Goal: Information Seeking & Learning: Learn about a topic

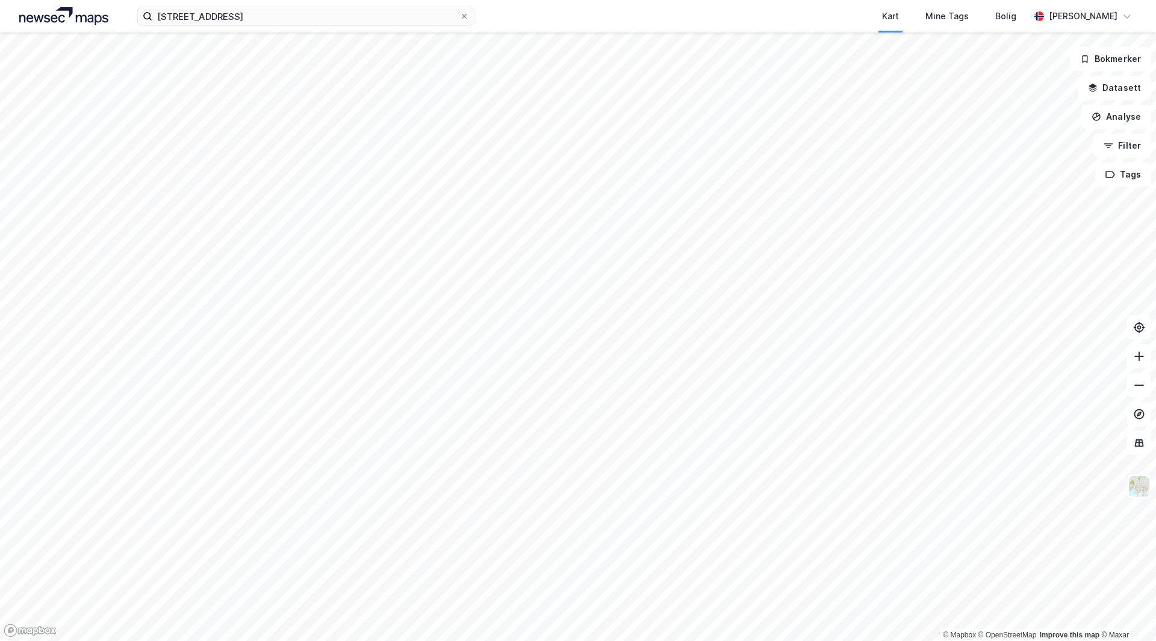
click at [284, 641] on html "[STREET_ADDRESS] Kart Mine Tags Bolig [PERSON_NAME] © Mapbox © OpenStreetMap Im…" at bounding box center [578, 320] width 1156 height 641
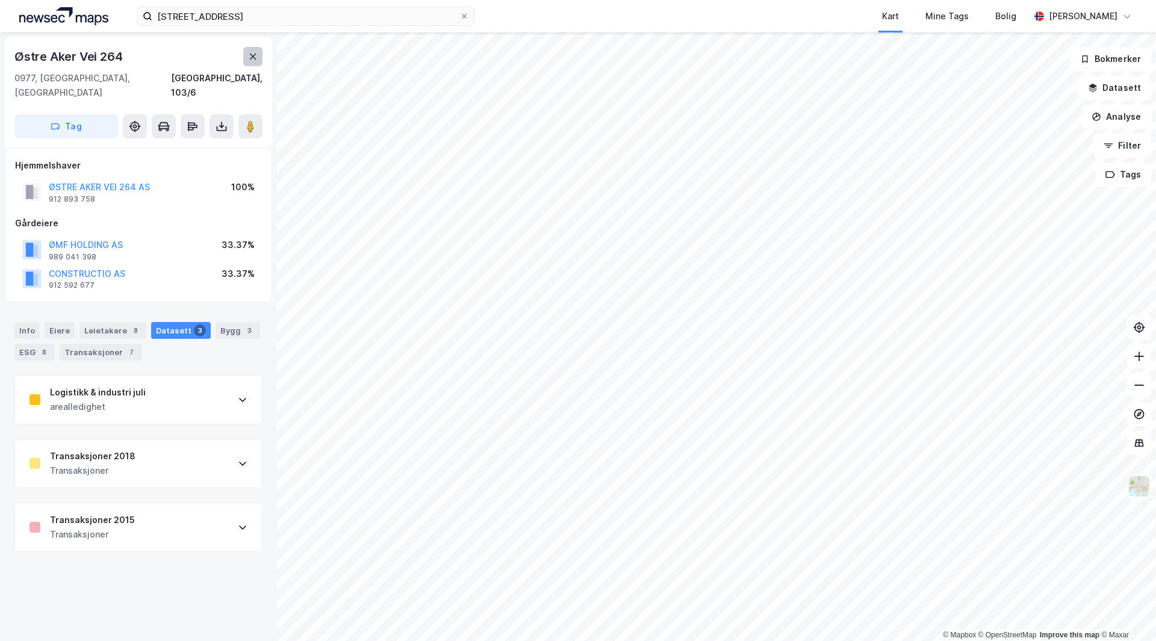
click at [254, 53] on icon at bounding box center [253, 57] width 10 height 10
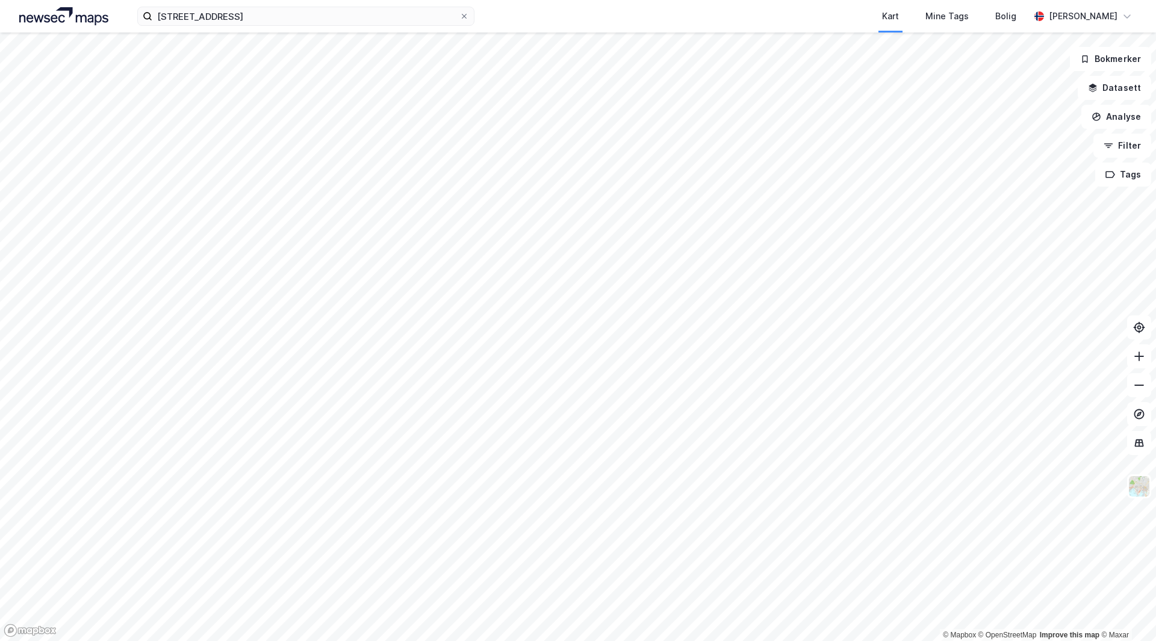
click at [446, 27] on div "[STREET_ADDRESS] Kart Mine Tags Bolig [PERSON_NAME] © Mapbox © OpenStreetMap Im…" at bounding box center [578, 320] width 1156 height 641
click at [618, 641] on html "[STREET_ADDRESS] Kart Mine Tags Bolig [PERSON_NAME] © Mapbox © OpenStreetMap Im…" at bounding box center [578, 320] width 1156 height 641
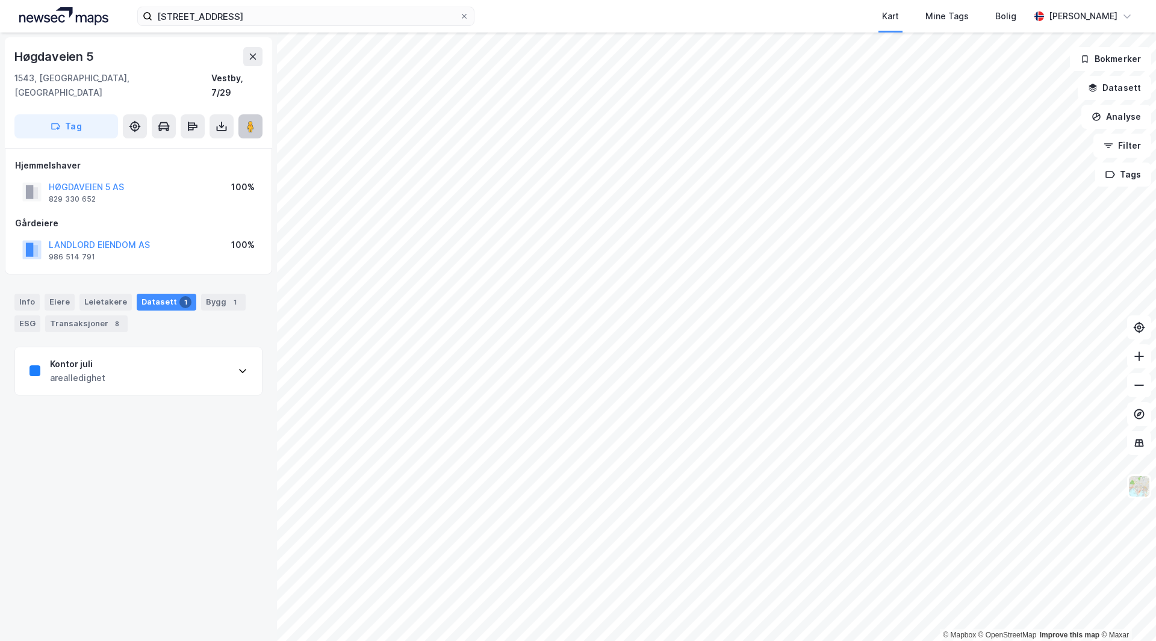
click at [254, 120] on image at bounding box center [250, 126] width 7 height 12
click at [243, 54] on button at bounding box center [252, 56] width 19 height 19
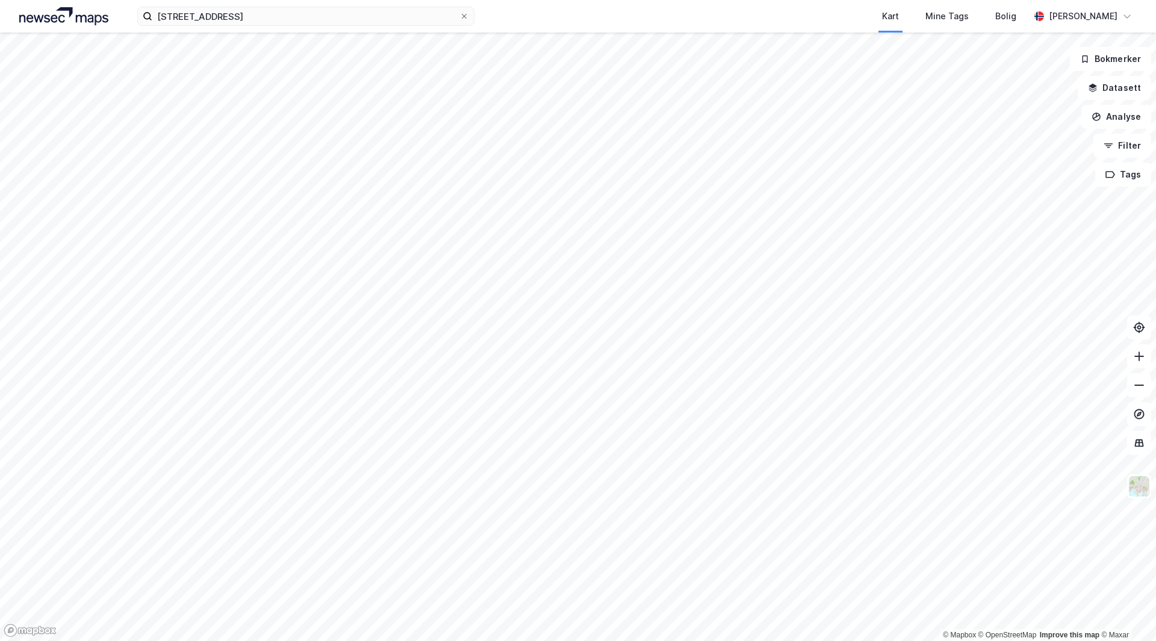
click at [349, 641] on html "[STREET_ADDRESS] Kart Mine Tags Bolig [PERSON_NAME] © Mapbox © OpenStreetMap Im…" at bounding box center [578, 320] width 1156 height 641
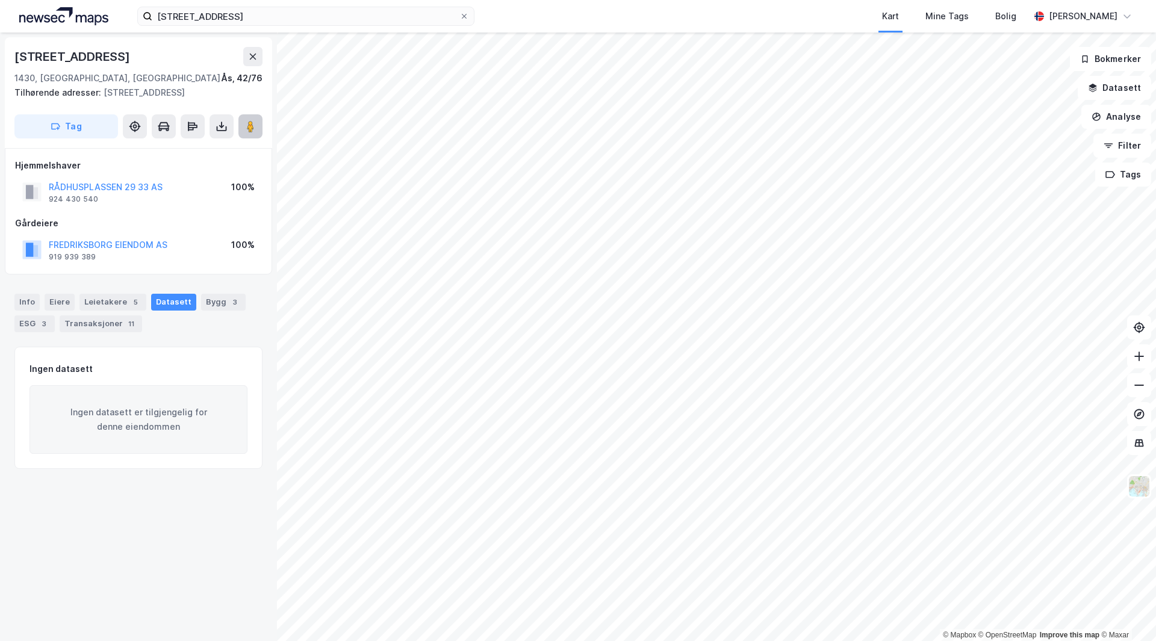
click at [251, 130] on image at bounding box center [250, 126] width 7 height 12
click at [104, 303] on div "Leietakere 5" at bounding box center [112, 302] width 67 height 17
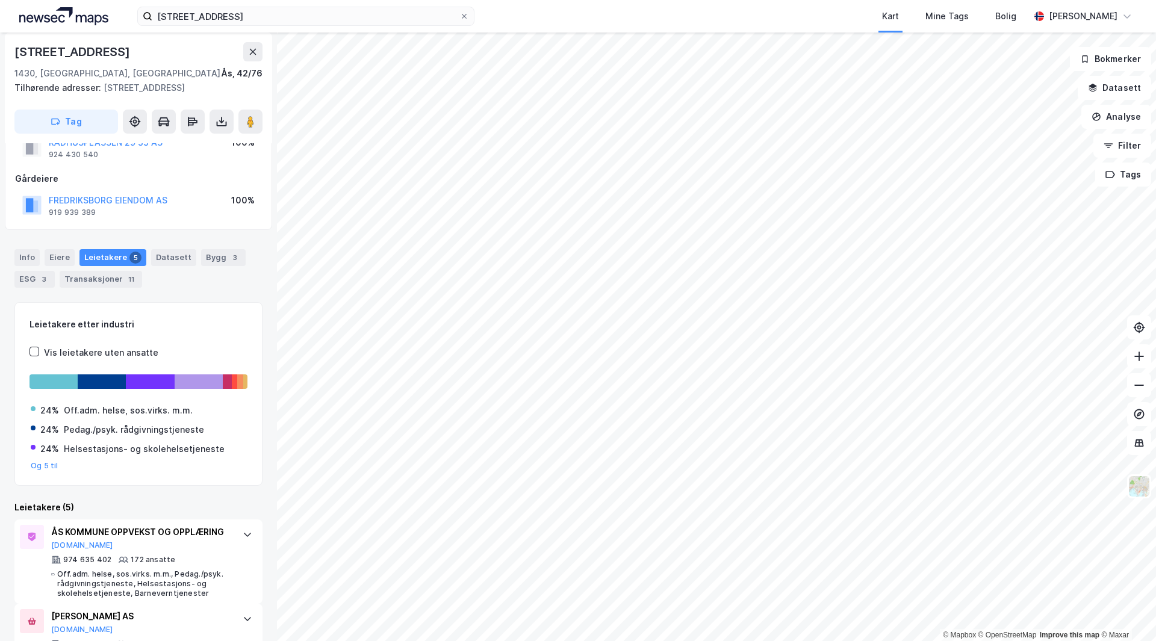
scroll to position [241, 0]
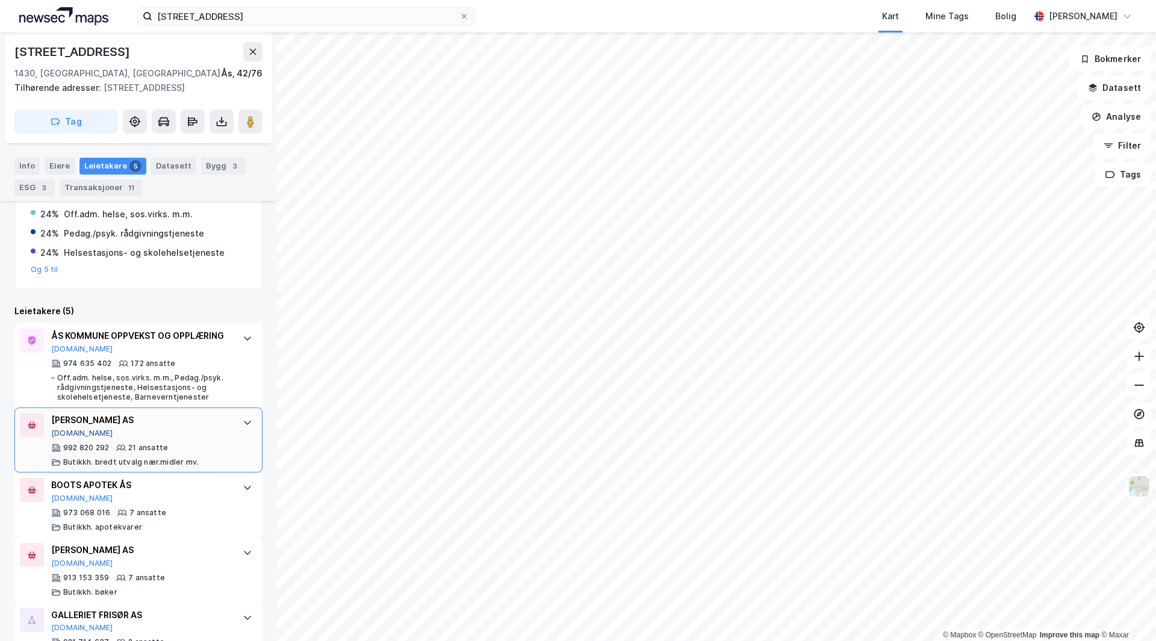
click at [67, 438] on button "[DOMAIN_NAME]" at bounding box center [82, 434] width 62 height 10
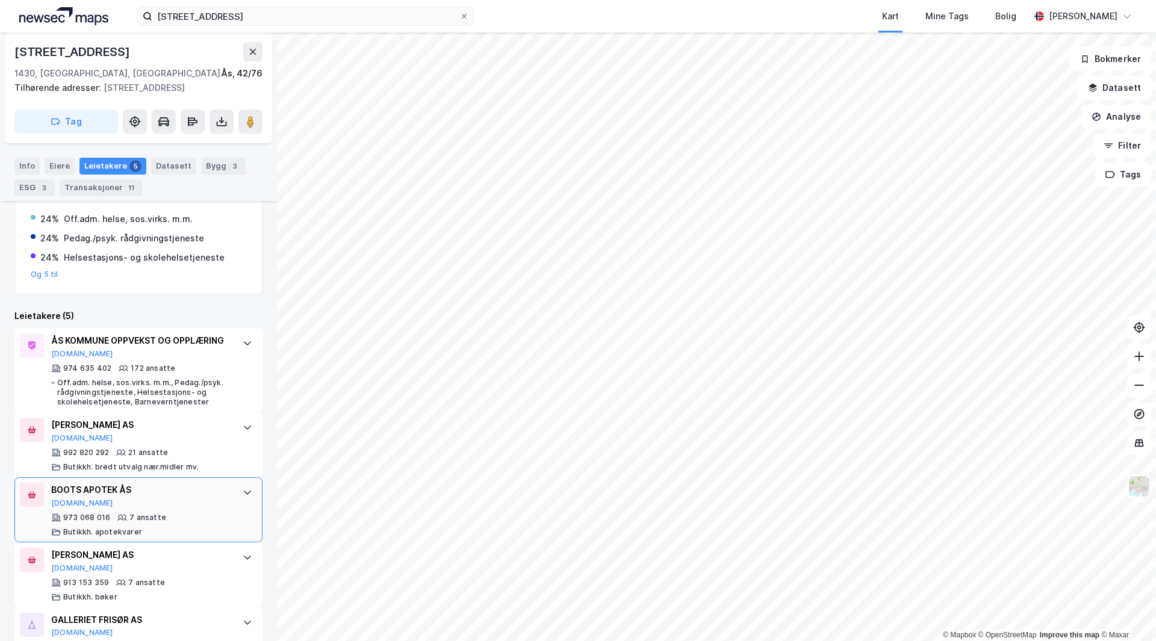
scroll to position [296, 0]
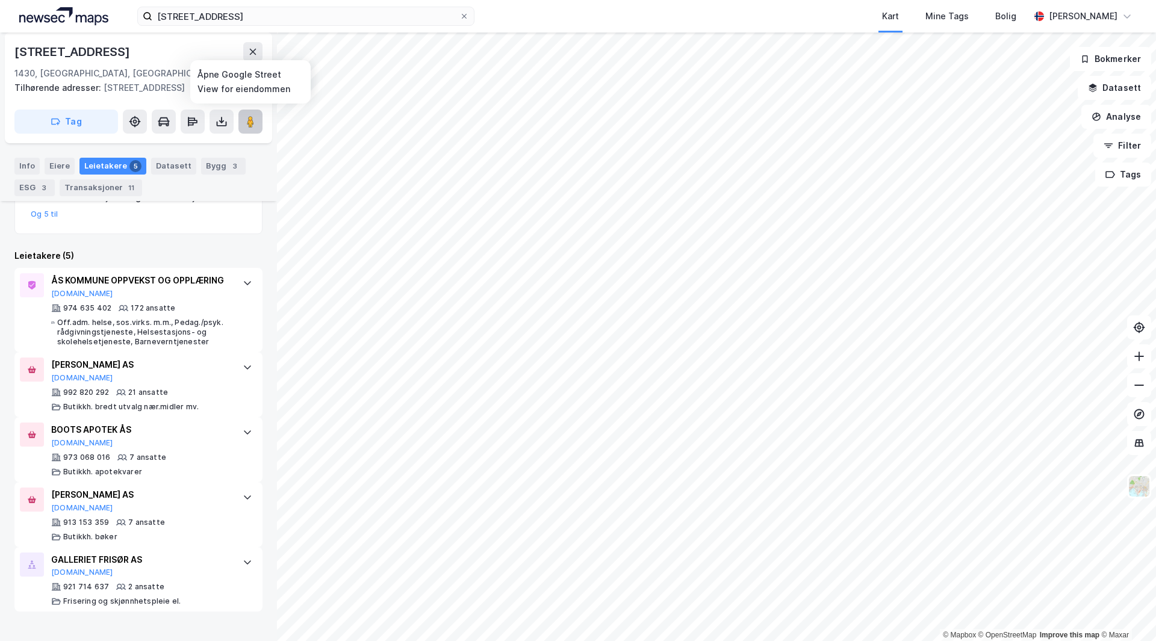
click at [242, 125] on button at bounding box center [250, 122] width 24 height 24
drag, startPoint x: 17, startPoint y: 57, endPoint x: 117, endPoint y: 57, distance: 100.0
click at [117, 57] on div "[STREET_ADDRESS]" at bounding box center [73, 51] width 118 height 19
drag, startPoint x: 104, startPoint y: 84, endPoint x: 168, endPoint y: 84, distance: 63.8
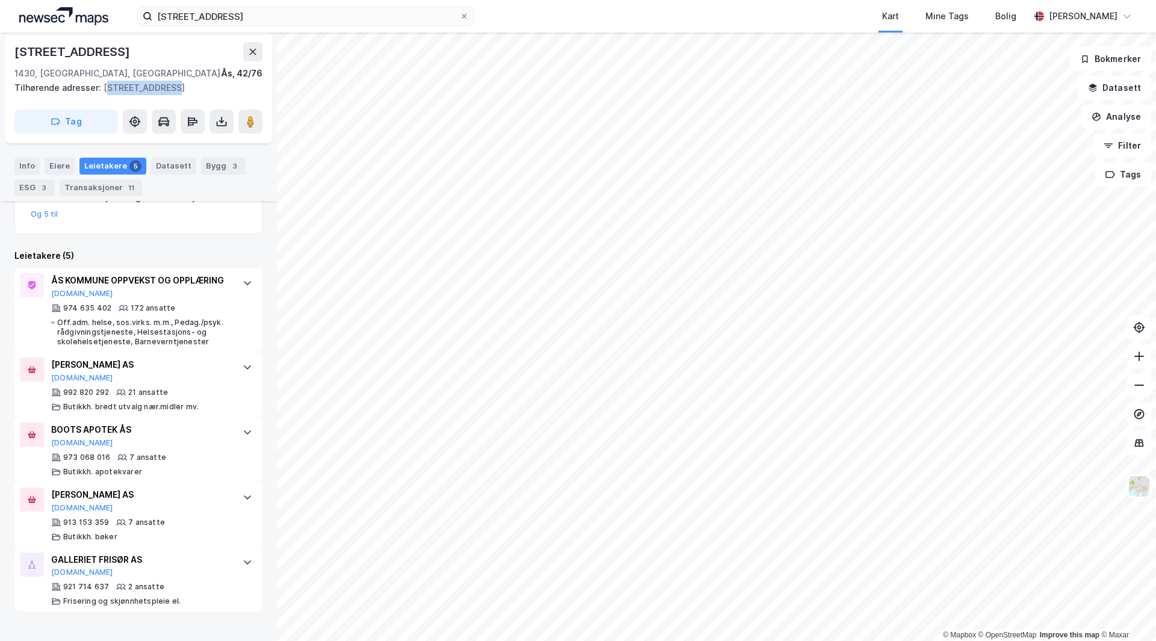
click at [168, 84] on div "Tilhørende adresser: [STREET_ADDRESS]" at bounding box center [133, 88] width 238 height 14
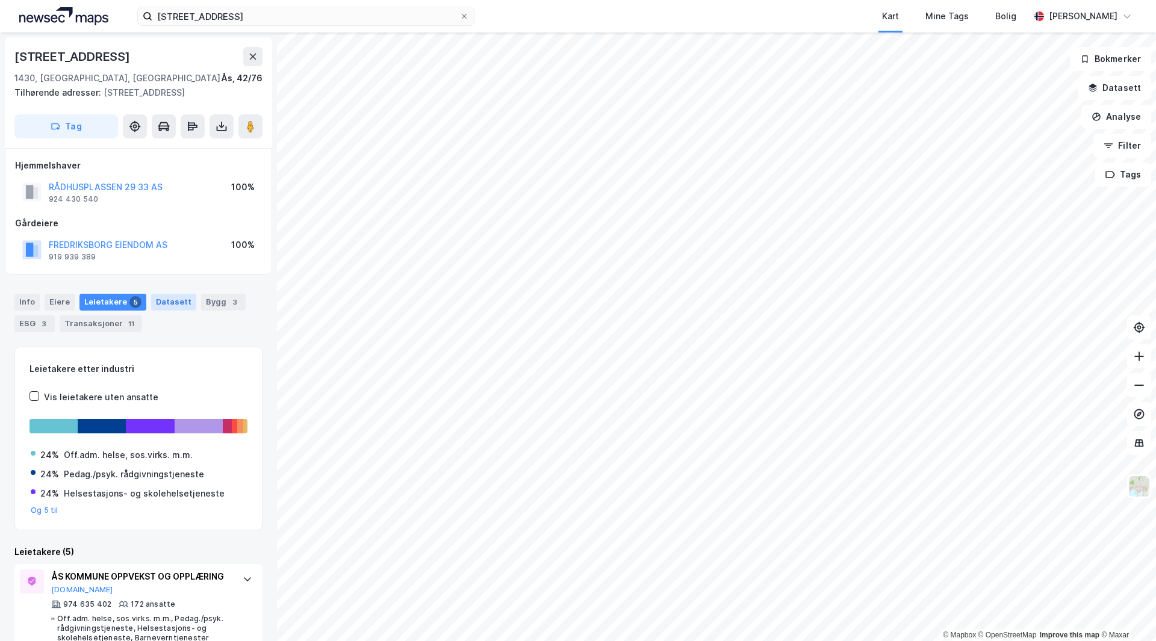
click at [160, 305] on div "Datasett" at bounding box center [173, 302] width 45 height 17
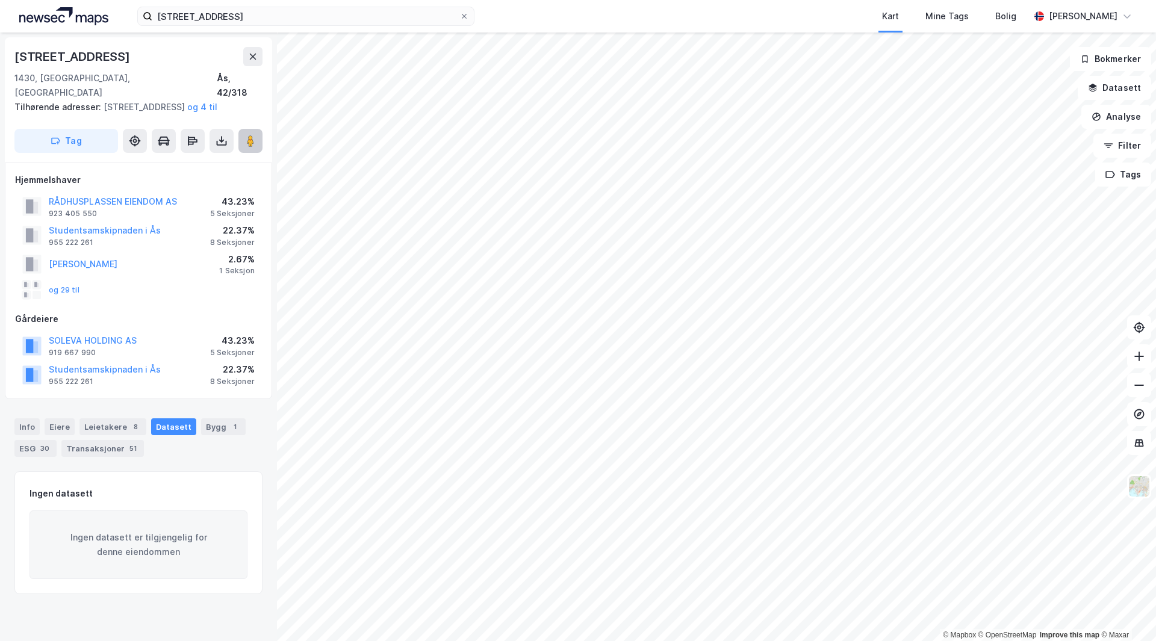
click at [256, 138] on icon at bounding box center [250, 141] width 12 height 12
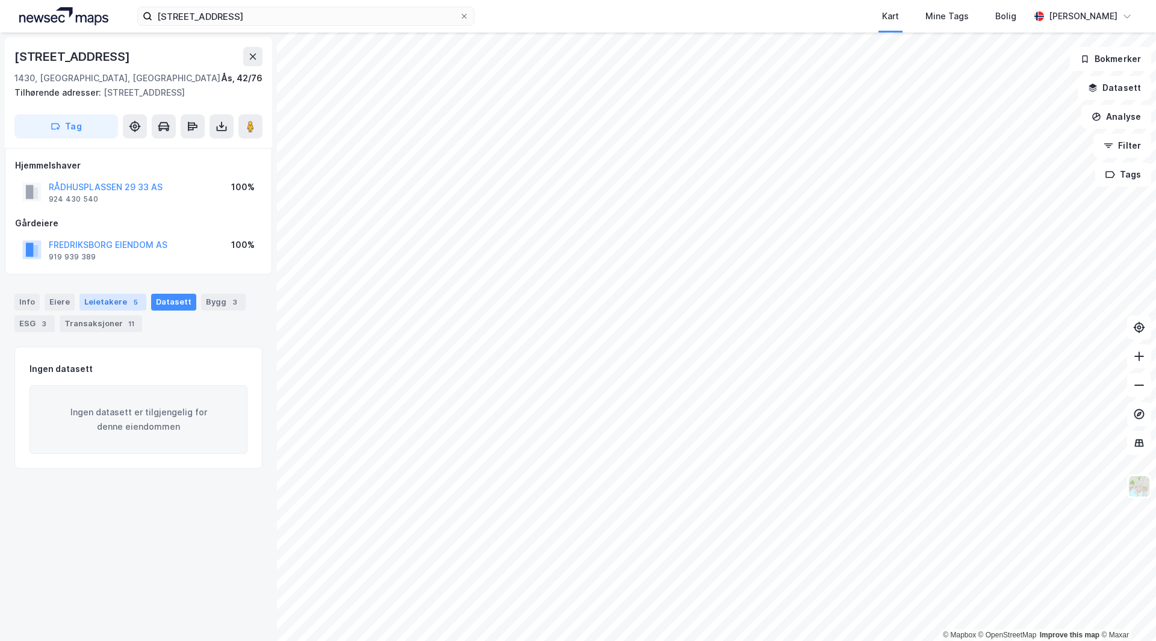
click at [95, 306] on div "Leietakere 5" at bounding box center [112, 302] width 67 height 17
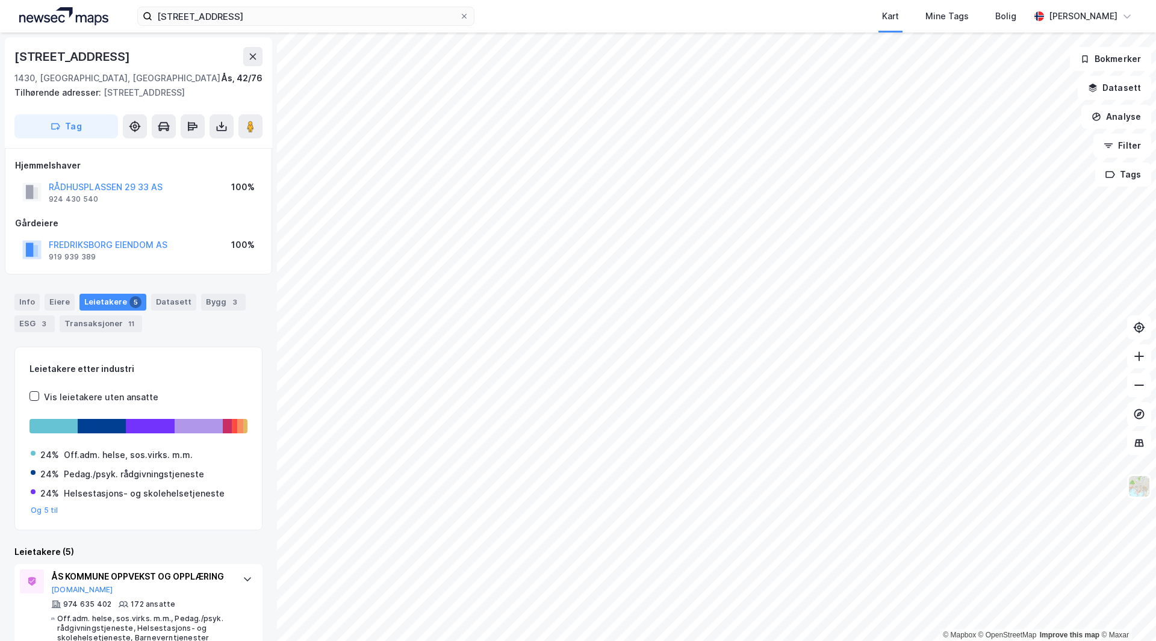
click at [695, 641] on html "Mosfjellveien 15 Kart Mine Tags Bolig [PERSON_NAME] © Mapbox © OpenStreetMap Im…" at bounding box center [578, 320] width 1156 height 641
click at [538, 641] on html "Mosfjellveien 15 Kart Mine Tags Bolig [PERSON_NAME] © Mapbox © OpenStreetMap Im…" at bounding box center [578, 320] width 1156 height 641
click at [257, 65] on button at bounding box center [252, 56] width 19 height 19
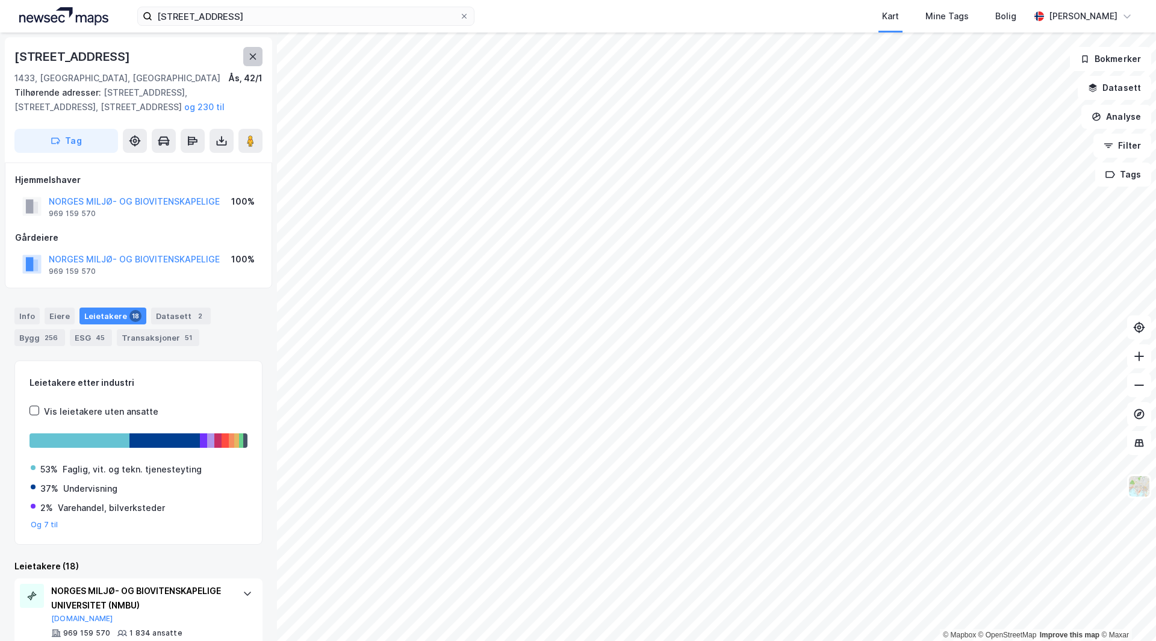
click at [252, 57] on icon at bounding box center [253, 57] width 7 height 6
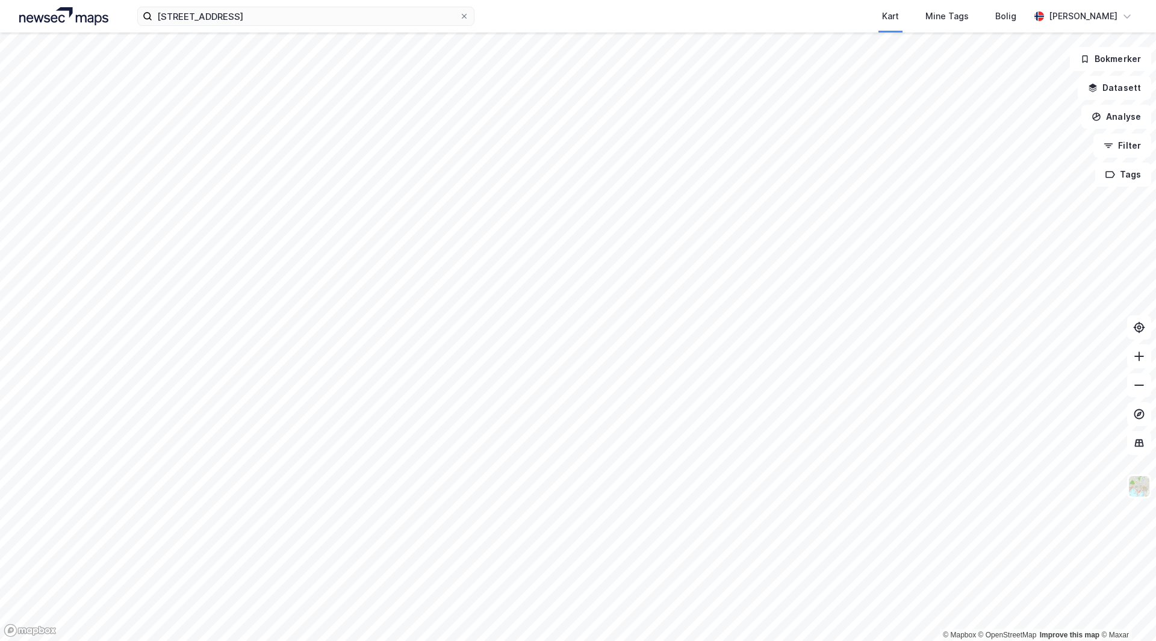
click at [241, 641] on html "[STREET_ADDRESS] Kart Mine Tags Bolig [PERSON_NAME] © Mapbox © OpenStreetMap Im…" at bounding box center [578, 320] width 1156 height 641
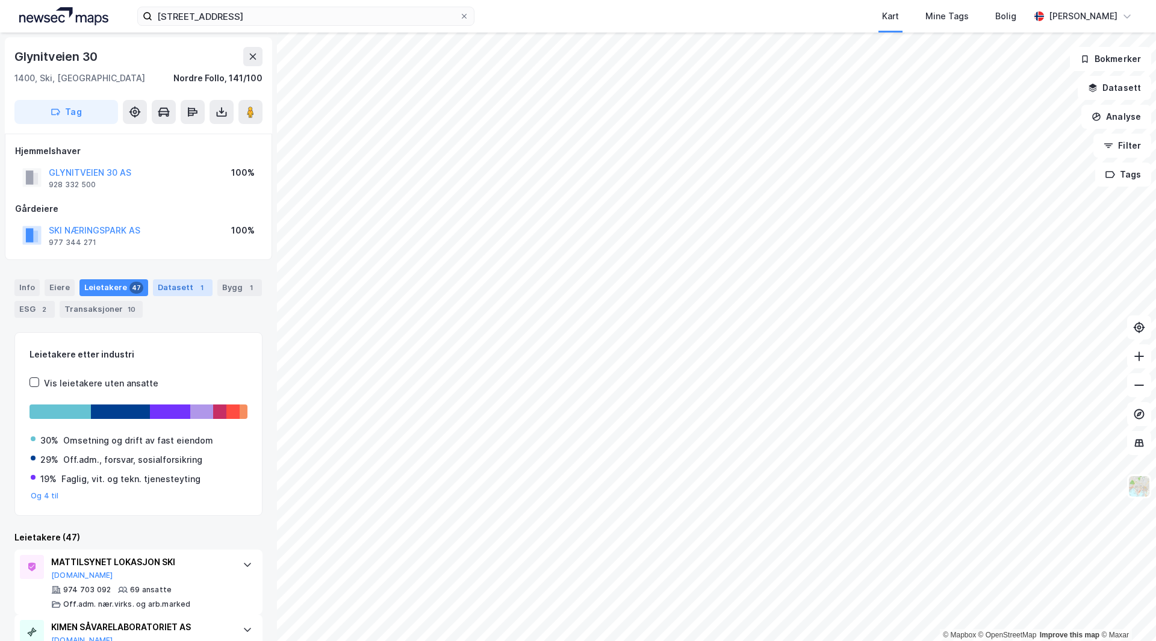
click at [166, 286] on div "Datasett 1" at bounding box center [183, 287] width 60 height 17
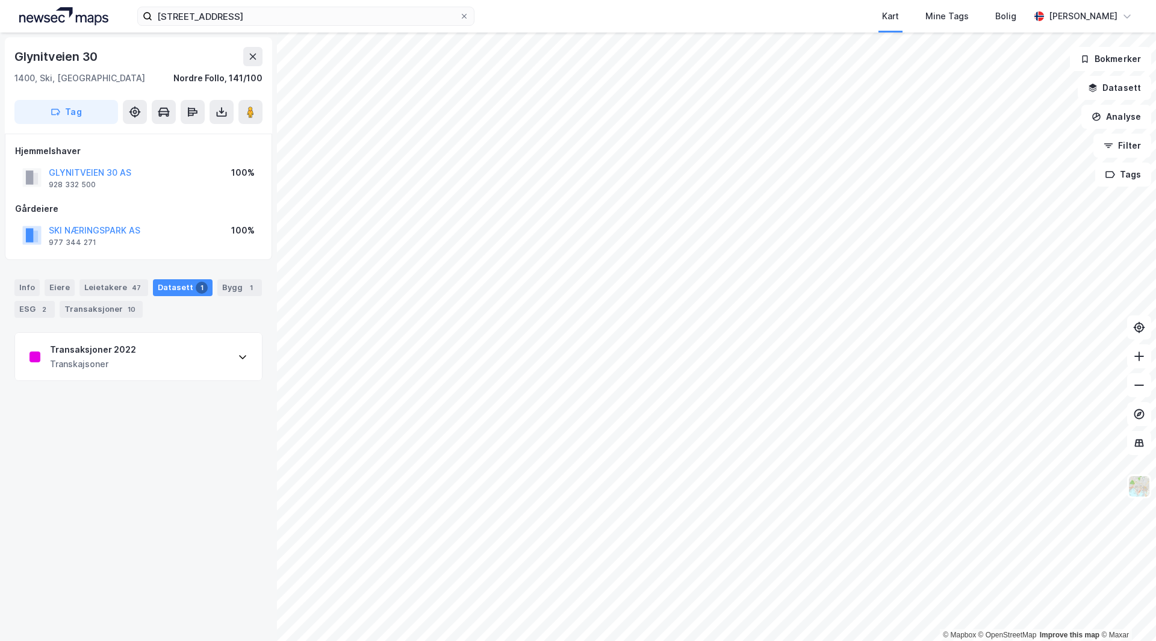
drag, startPoint x: 149, startPoint y: 352, endPoint x: 128, endPoint y: 369, distance: 26.6
click at [128, 369] on div "Transkajsoner" at bounding box center [93, 364] width 86 height 14
drag, startPoint x: 31, startPoint y: 537, endPoint x: 173, endPoint y: 548, distance: 142.6
click at [173, 548] on div "Propertyname Glynitveien 30 Areal 4 236 Areal tomt 5,921 Selger Pancom Property…" at bounding box center [138, 598] width 247 height 434
click at [173, 548] on div "Pancom Property & Surge Invest" at bounding box center [139, 542] width 218 height 14
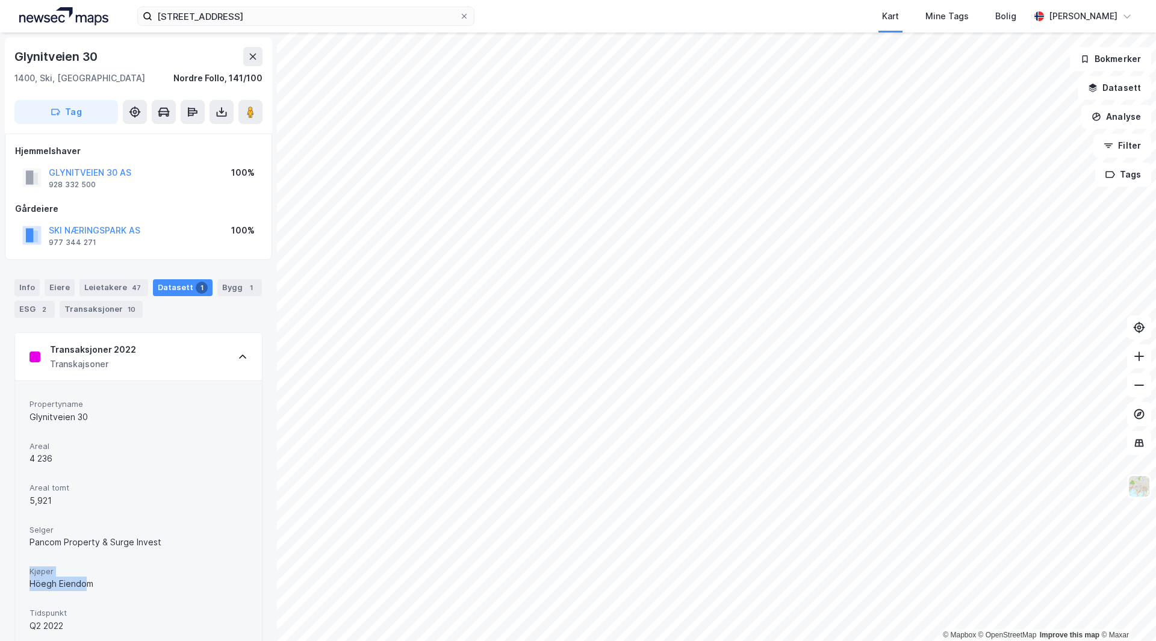
click at [86, 585] on div "Propertyname Glynitveien 30 Areal 4 236 Areal tomt 5,921 Selger Pancom Property…" at bounding box center [138, 598] width 247 height 434
click at [86, 585] on div "Höegh Eiendom" at bounding box center [139, 584] width 218 height 14
click at [92, 586] on div "Höegh Eiendom" at bounding box center [139, 584] width 218 height 14
drag, startPoint x: 96, startPoint y: 586, endPoint x: 25, endPoint y: 521, distance: 96.4
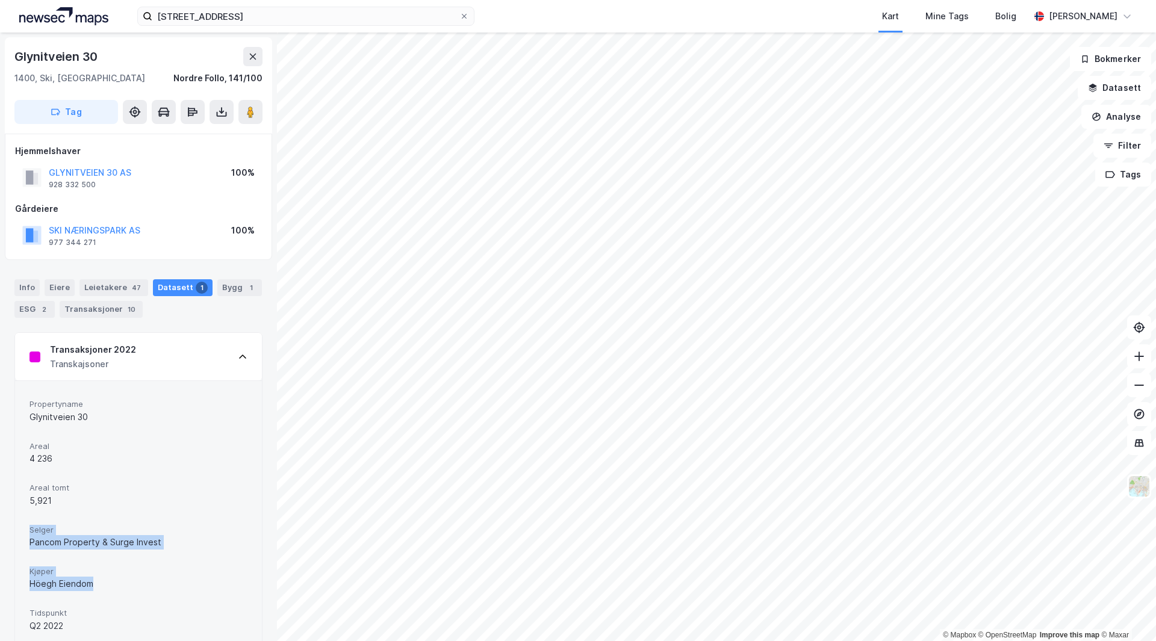
click at [25, 521] on div "Propertyname Glynitveien 30 Areal 4 236 Areal tomt 5,921 Selger Pancom Property…" at bounding box center [138, 598] width 247 height 434
click at [22, 521] on div "Propertyname Glynitveien 30 Areal 4 236 Areal tomt 5,921 Selger Pancom Property…" at bounding box center [138, 598] width 247 height 434
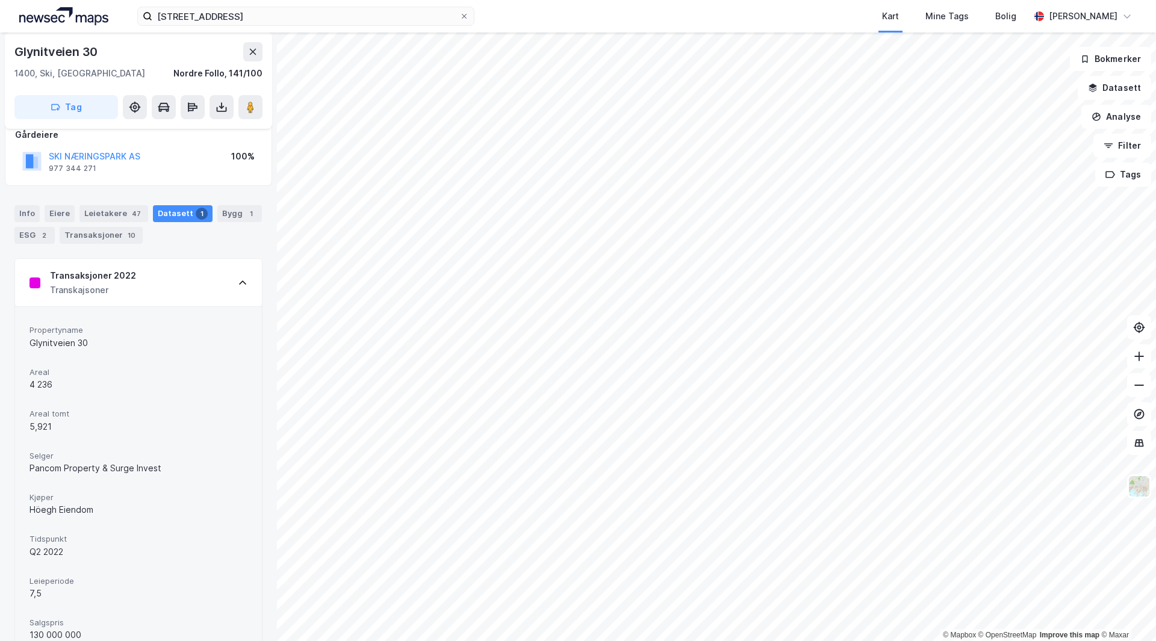
scroll to position [181, 0]
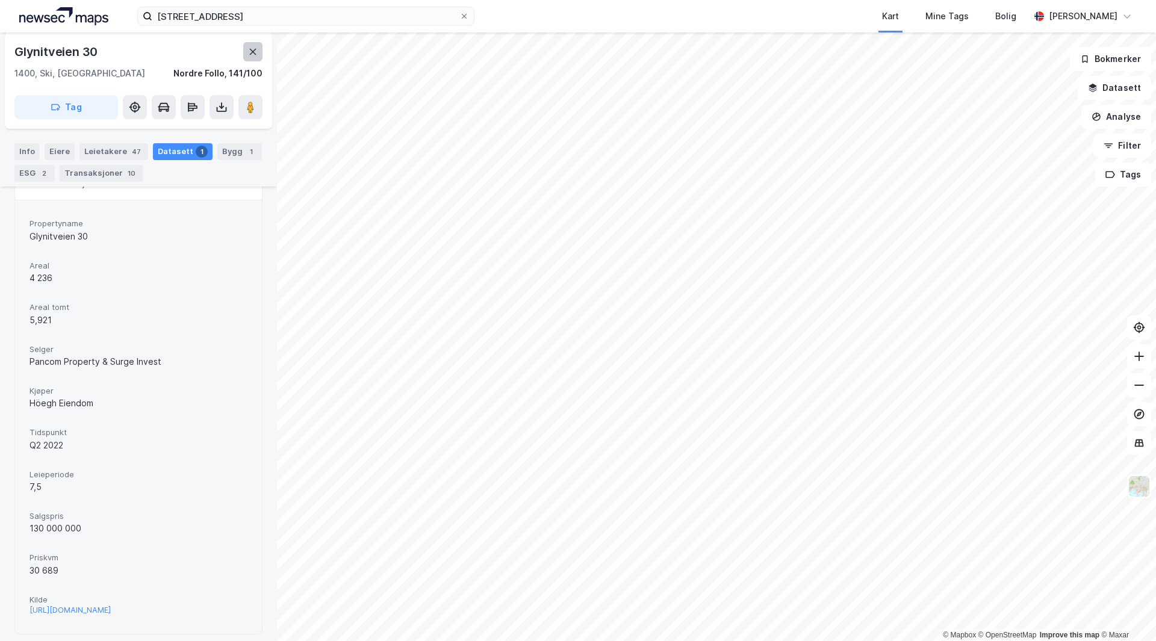
click at [254, 49] on icon at bounding box center [253, 52] width 10 height 10
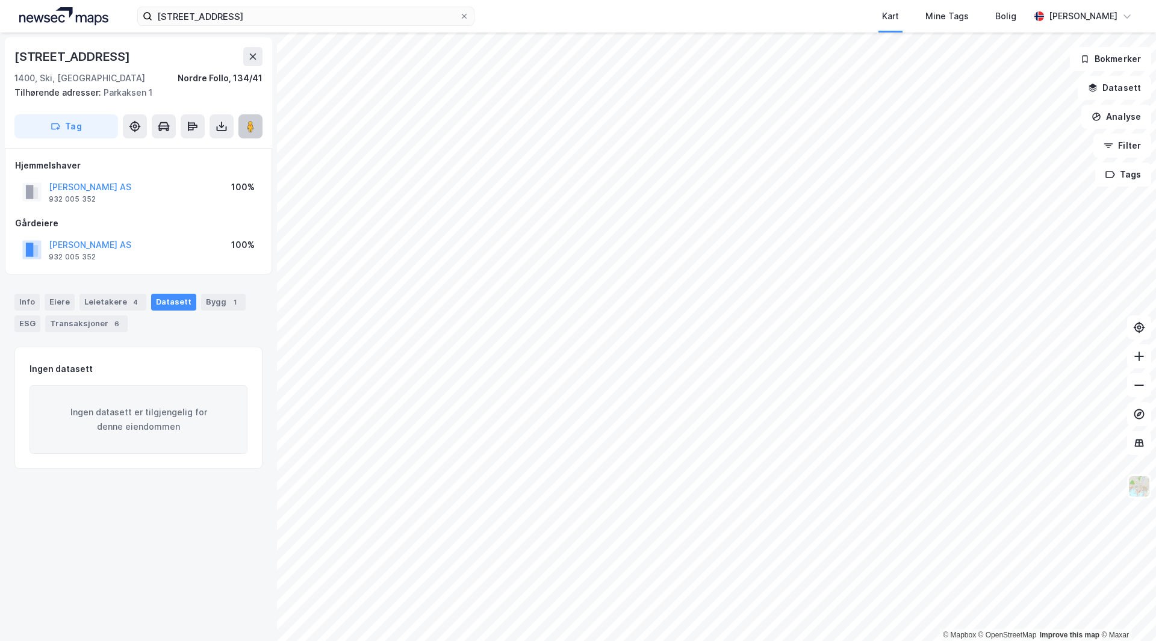
click at [250, 127] on image at bounding box center [250, 126] width 7 height 12
click at [252, 62] on button at bounding box center [252, 56] width 19 height 19
click at [251, 139] on div "[STREET_ADDRESS] Tilhørende adresser: [STREET_ADDRESS] Tag" at bounding box center [138, 92] width 267 height 111
click at [250, 130] on image at bounding box center [250, 126] width 7 height 12
click at [253, 56] on icon at bounding box center [253, 57] width 7 height 6
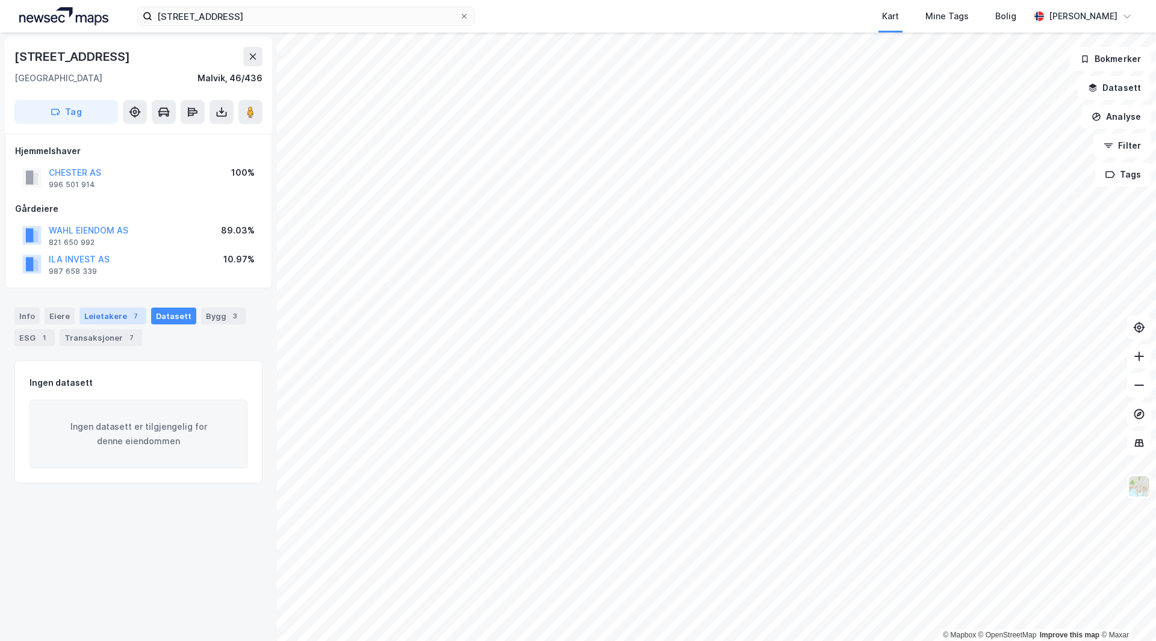
click at [96, 316] on div "Leietakere 7" at bounding box center [112, 316] width 67 height 17
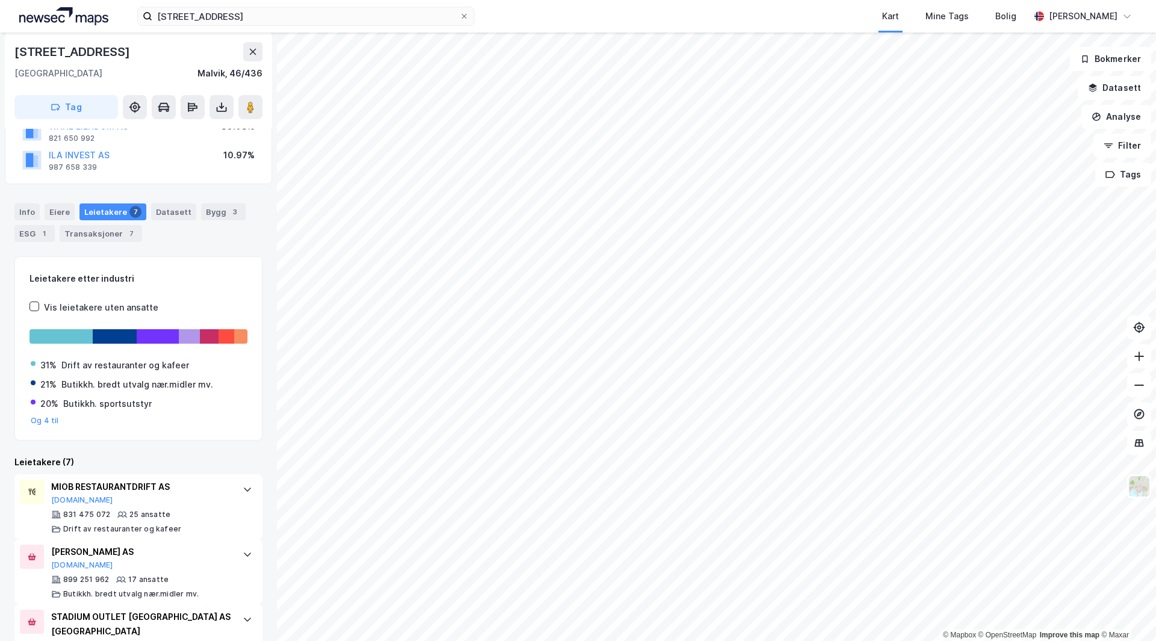
scroll to position [301, 0]
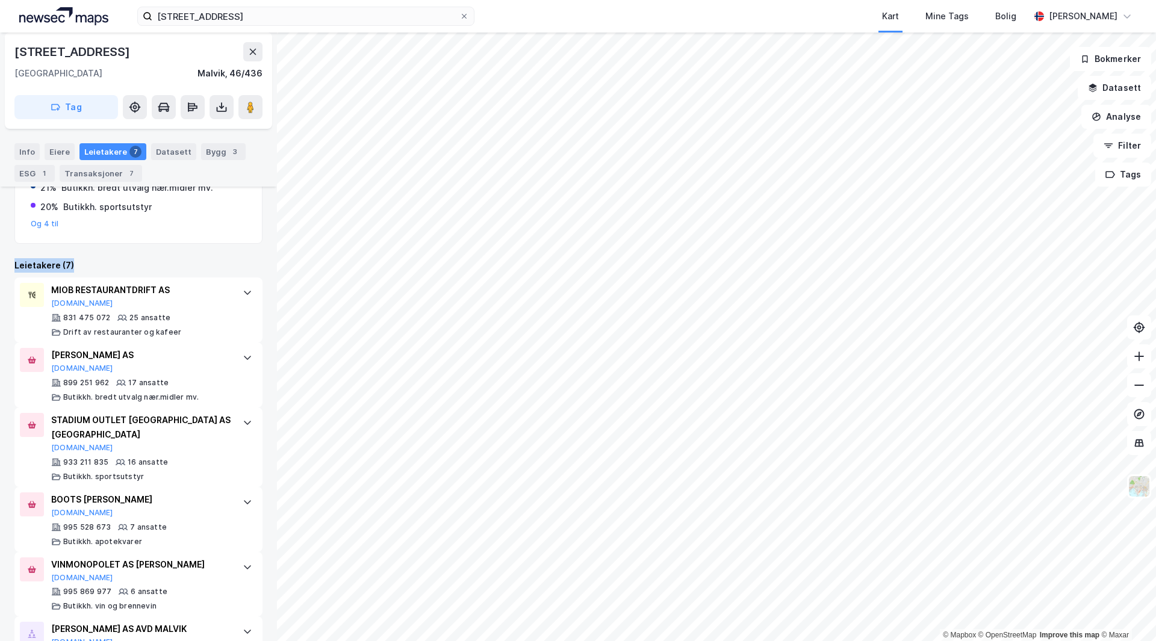
drag, startPoint x: 16, startPoint y: 267, endPoint x: 93, endPoint y: 264, distance: 77.1
click at [93, 264] on div "Leietakere (7)" at bounding box center [138, 265] width 248 height 14
click at [254, 52] on icon at bounding box center [253, 52] width 7 height 6
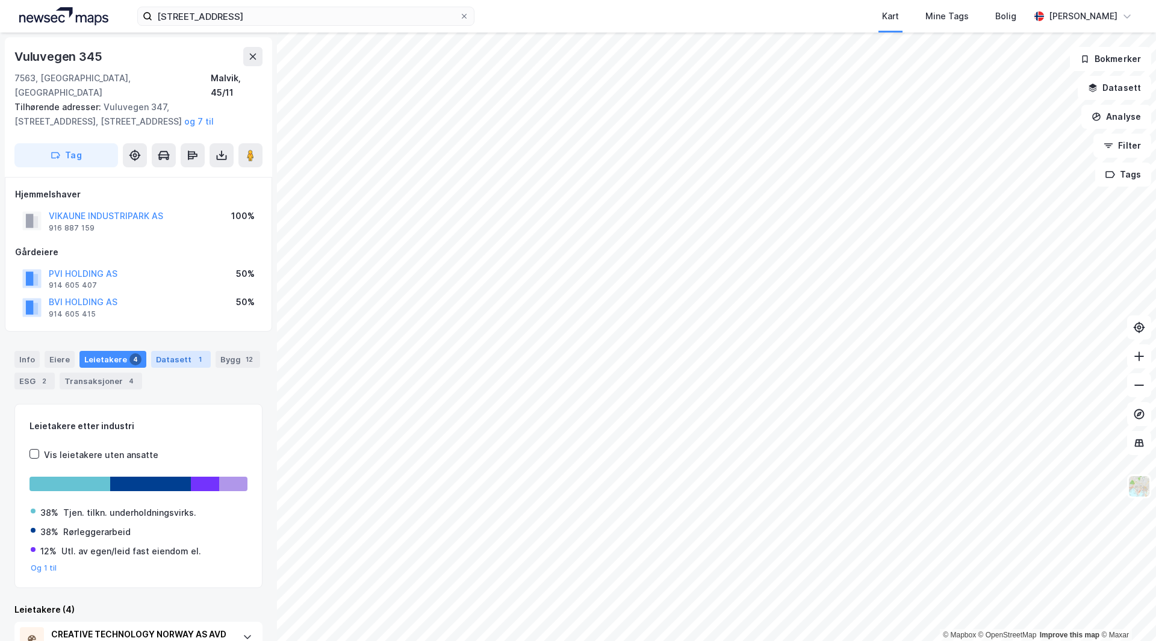
click at [179, 351] on div "Datasett 1" at bounding box center [181, 359] width 60 height 17
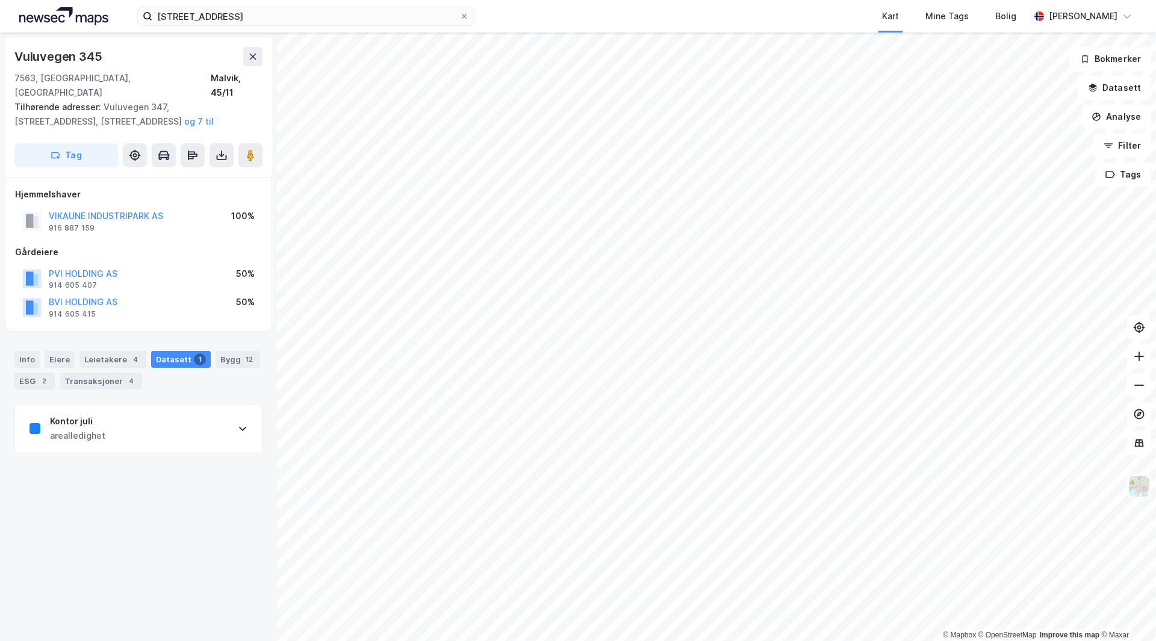
click at [68, 414] on div "Kontor juli" at bounding box center [77, 421] width 55 height 14
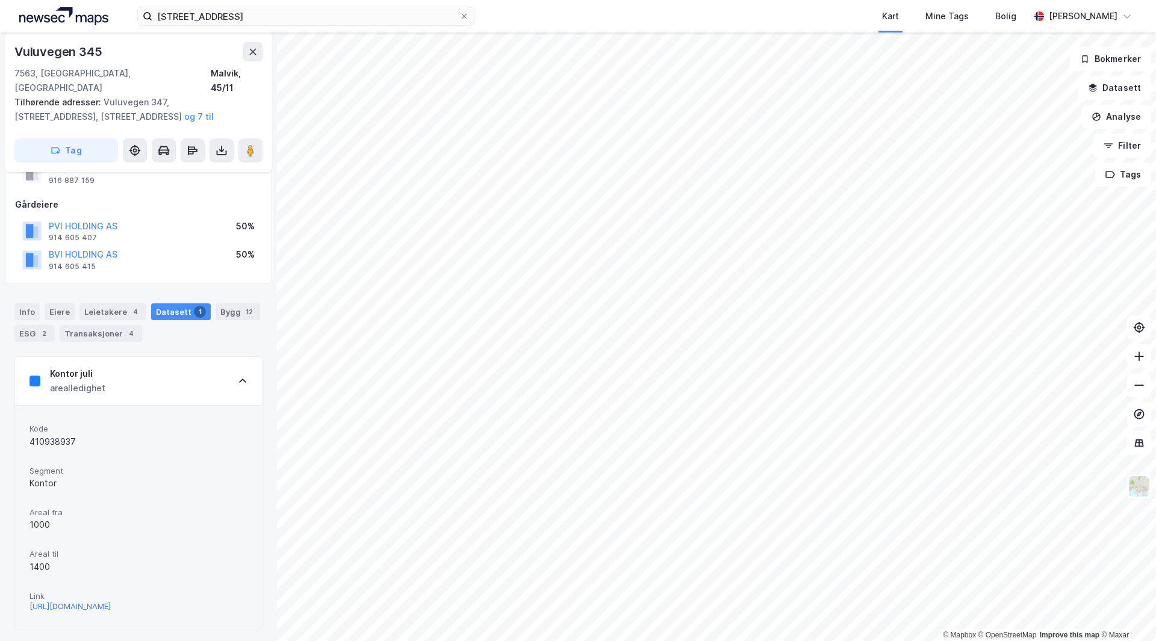
click at [93, 602] on div "[URL][DOMAIN_NAME]" at bounding box center [70, 607] width 81 height 10
click at [244, 51] on button at bounding box center [252, 51] width 19 height 19
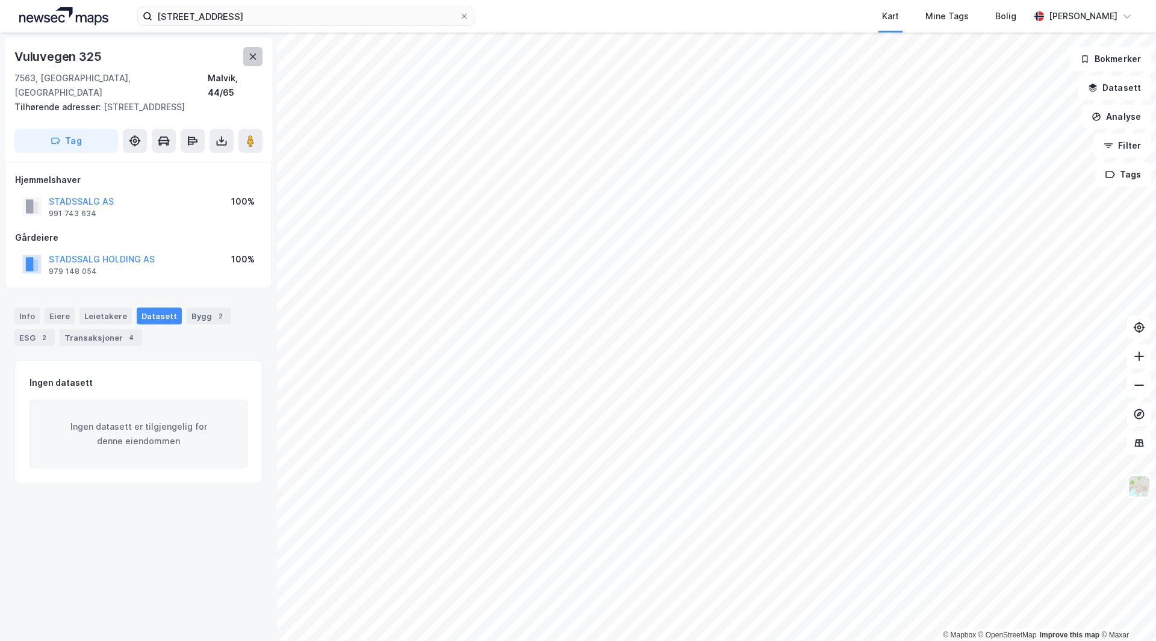
click at [249, 55] on icon at bounding box center [253, 57] width 10 height 10
click at [252, 47] on button at bounding box center [252, 56] width 19 height 19
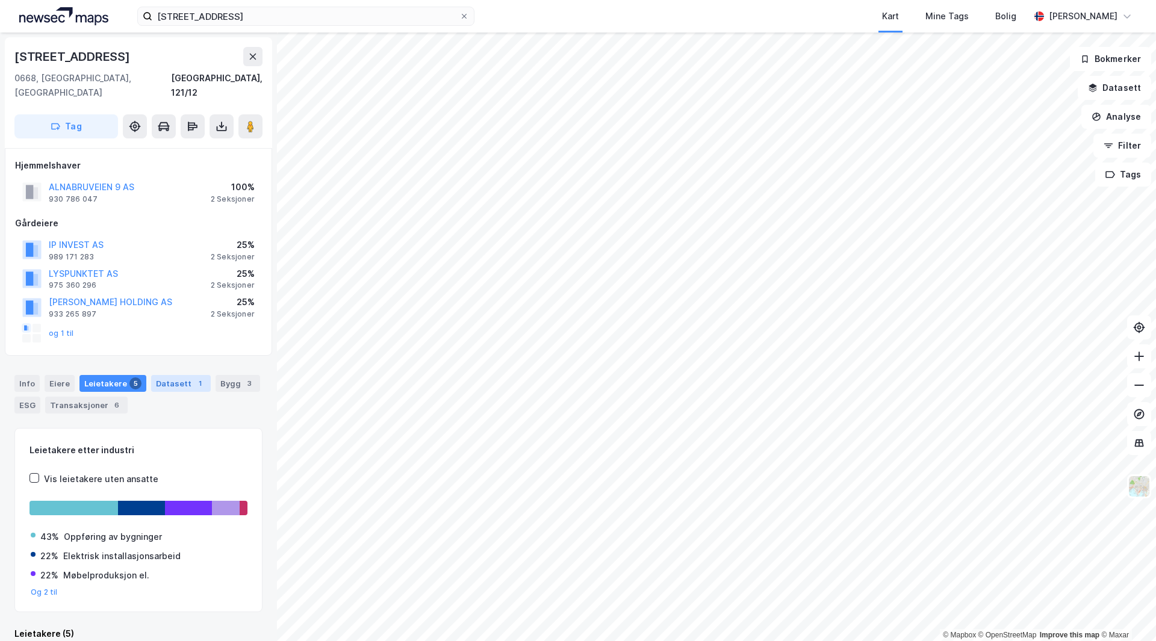
click at [162, 375] on div "Datasett 1" at bounding box center [181, 383] width 60 height 17
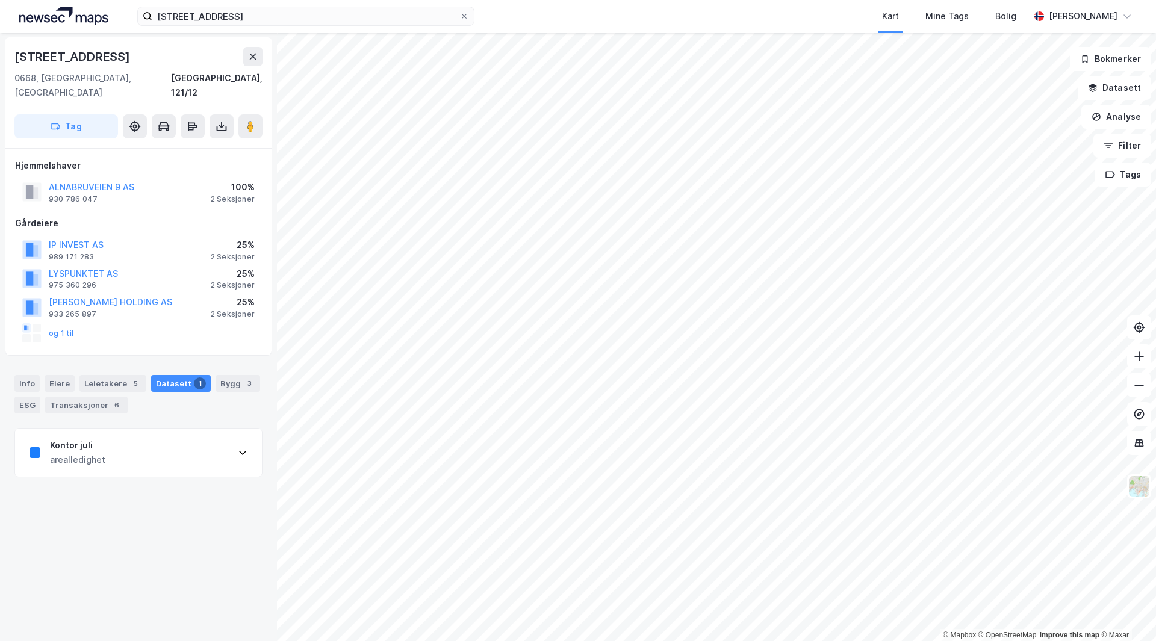
click at [93, 378] on div "Info [PERSON_NAME] 5 Datasett 1 Bygg 3 ESG Transaksjoner 6" at bounding box center [138, 394] width 248 height 39
click at [112, 375] on div "Leietakere 5" at bounding box center [112, 383] width 67 height 17
